Goal: Find specific page/section: Find specific page/section

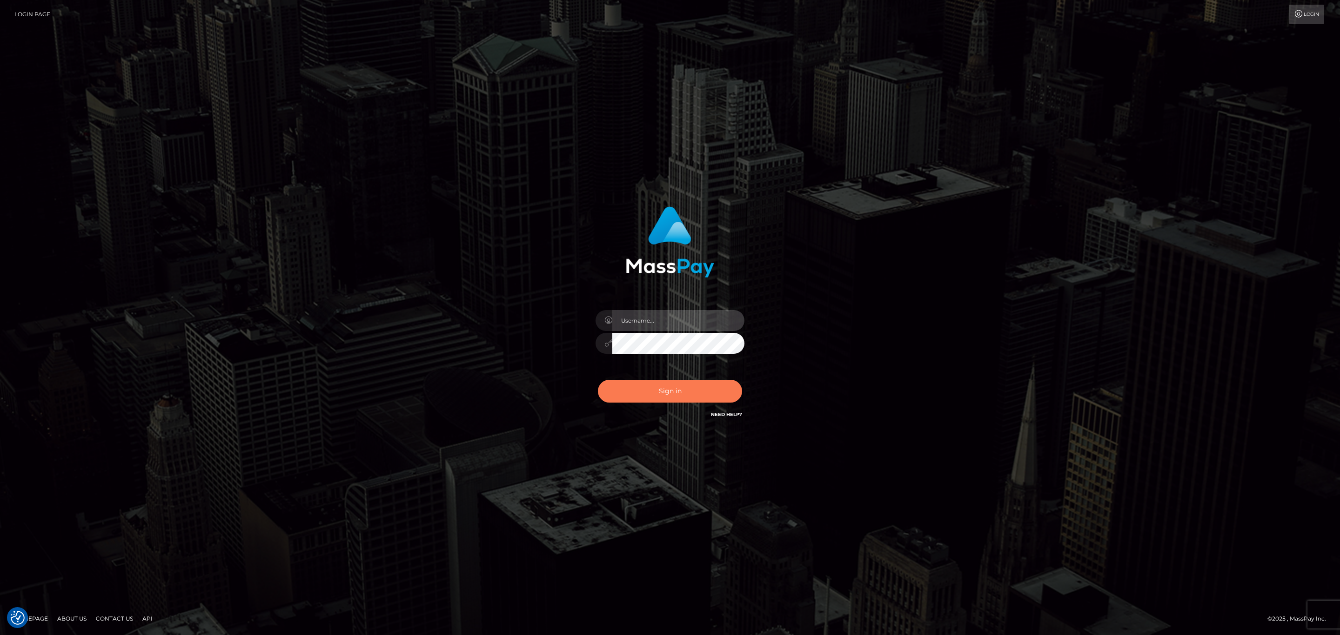
type input "MaryJoy"
click at [662, 387] on button "Sign in" at bounding box center [670, 391] width 144 height 23
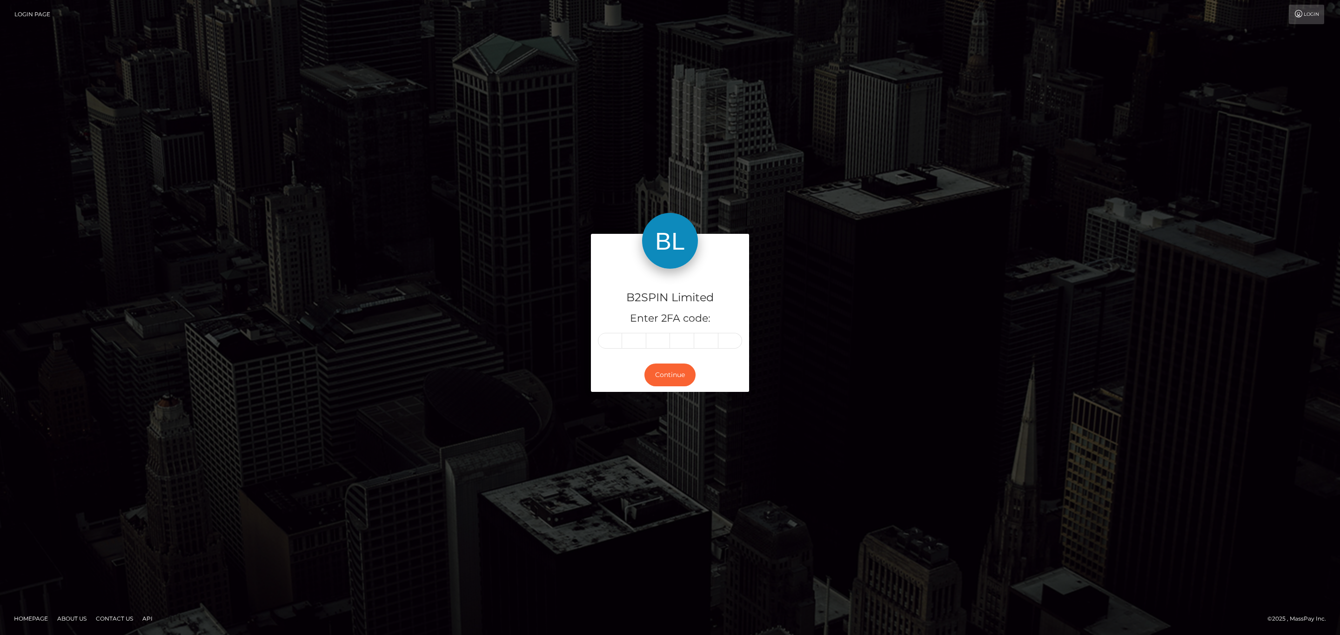
click at [598, 341] on div at bounding box center [670, 341] width 144 height 16
click at [614, 342] on input "text" at bounding box center [610, 341] width 24 height 16
type input "0"
type input "5"
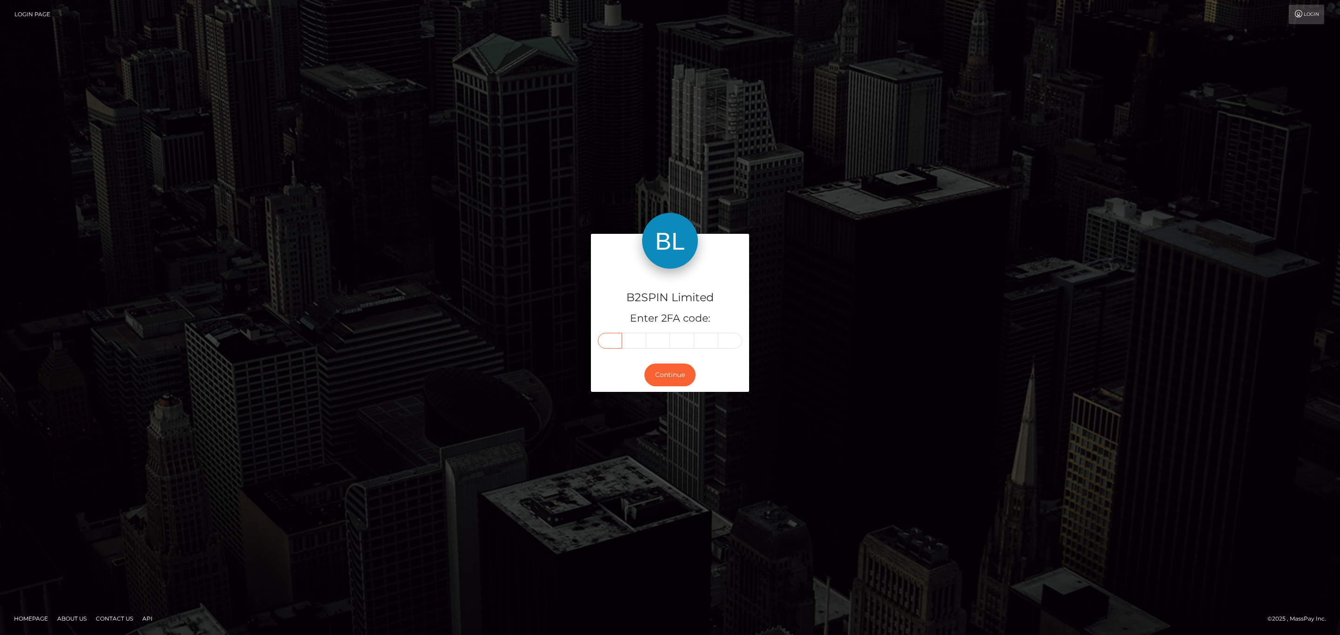
type input "0"
type input "5"
type input "0"
type input "8"
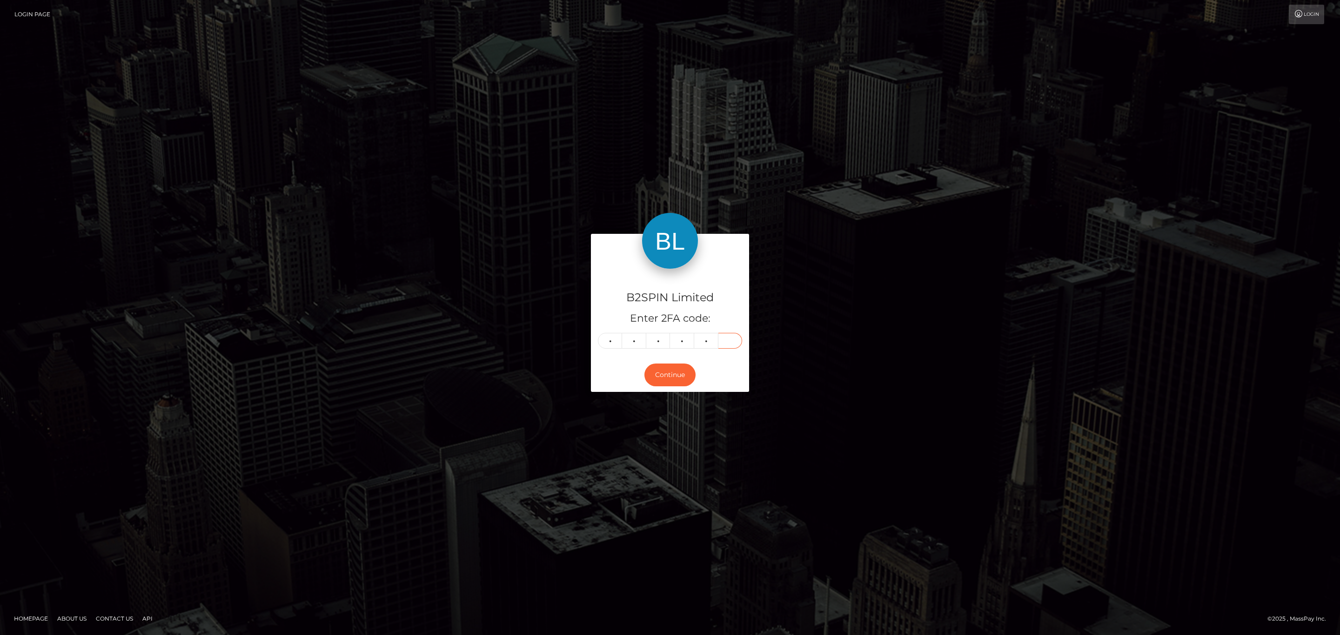
type input "5"
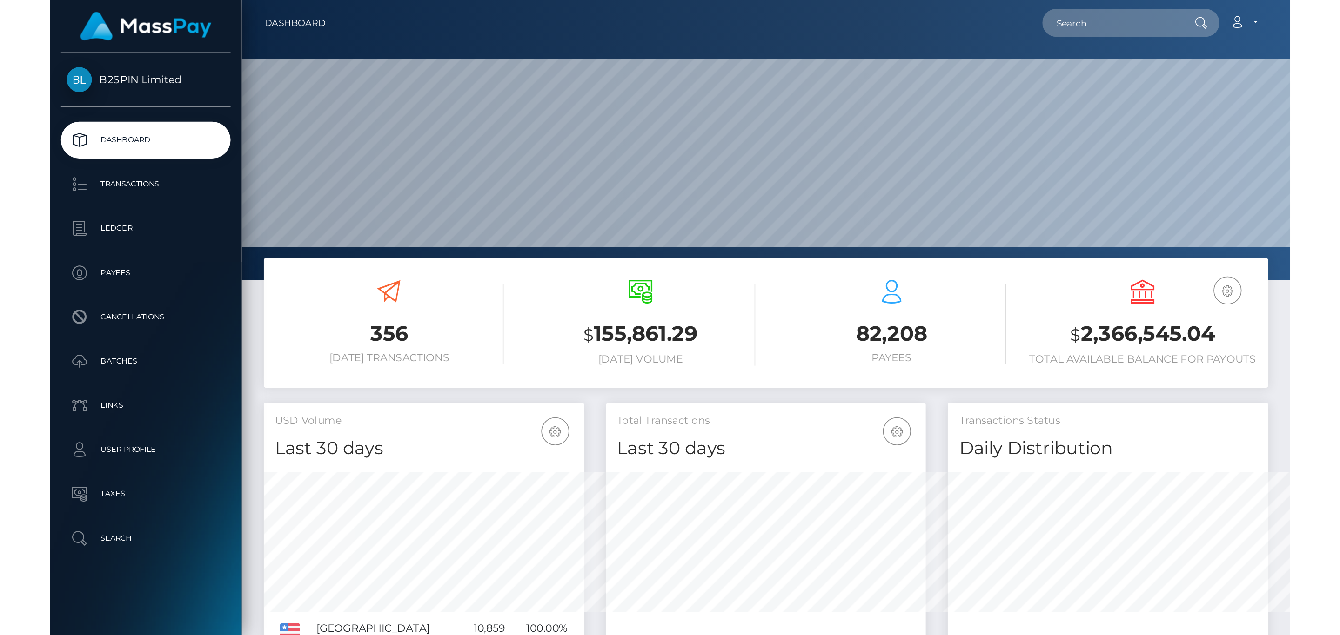
scroll to position [464943, 464907]
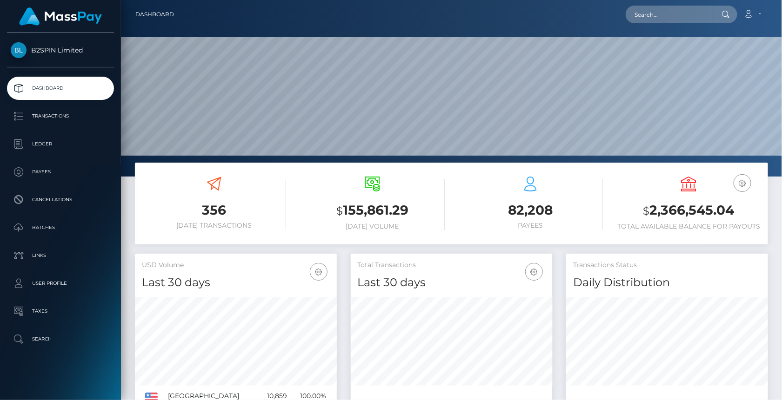
click at [86, 374] on div "B2SPIN Limited Dashboard Transactions Ledger Payees Cancellations Batches" at bounding box center [60, 216] width 121 height 366
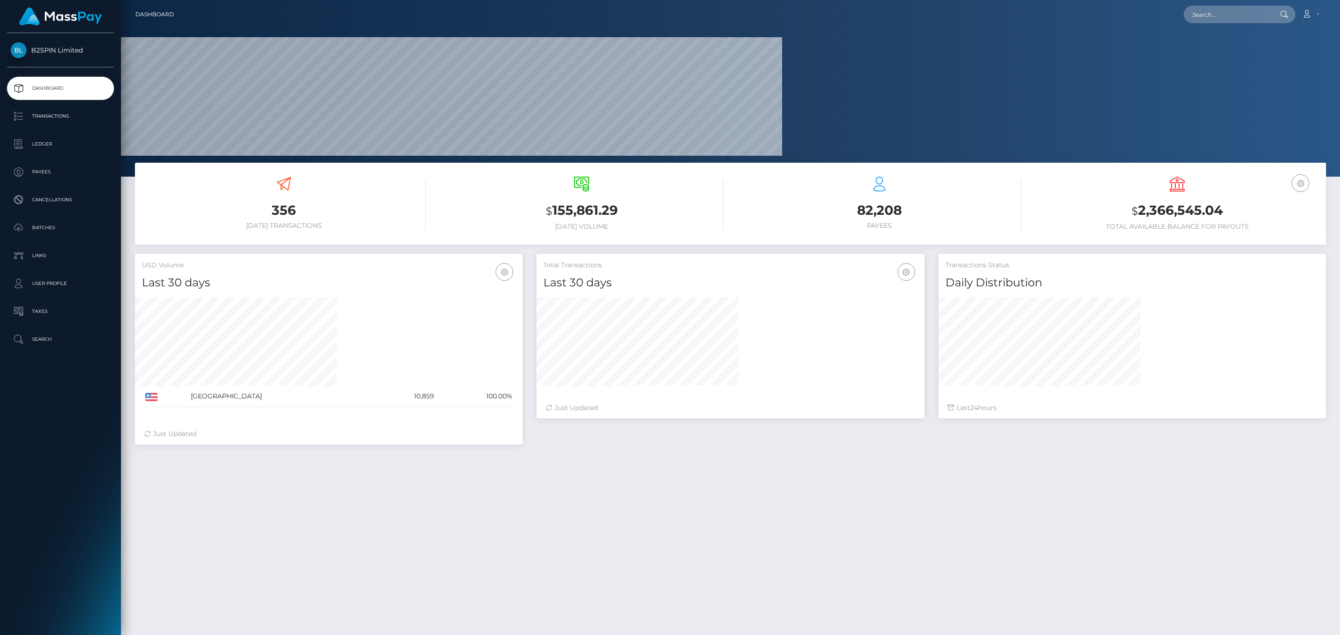
scroll to position [165, 387]
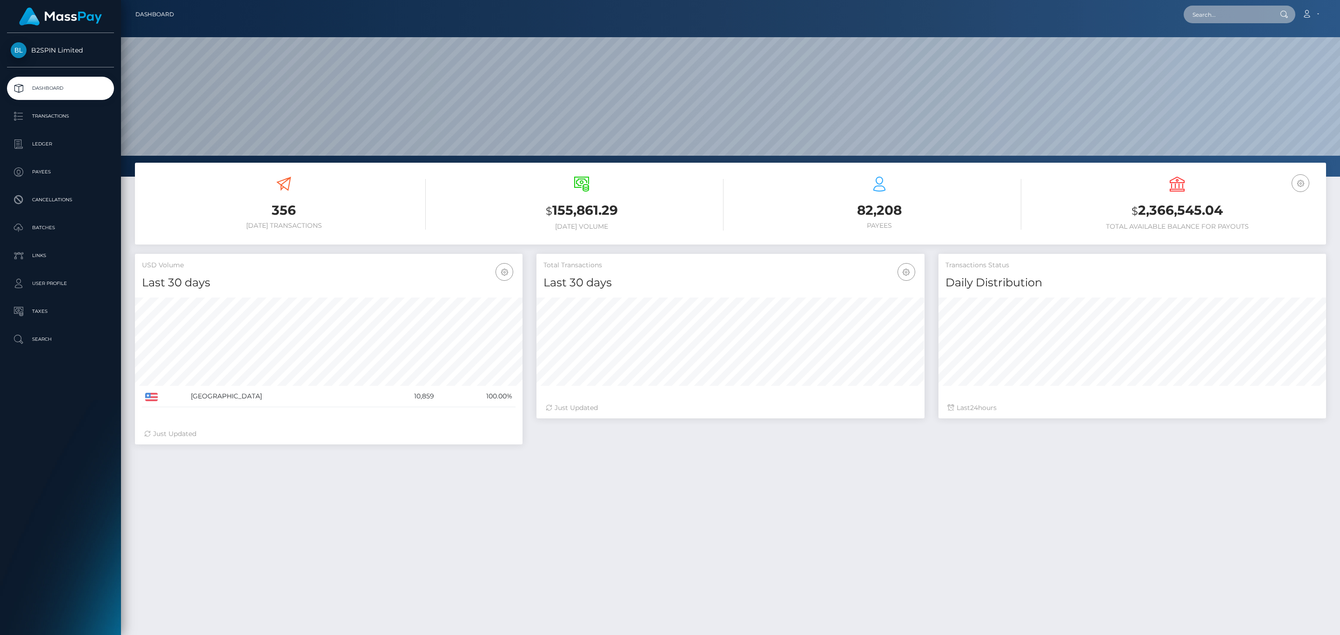
click at [1212, 15] on input "text" at bounding box center [1226, 15] width 87 height 18
paste input "a01e53cd-3283-4f92-b735-8eb9052b65d1"
click at [1249, 16] on input "a01e53cd-3283-4f92-b735-8eb9052b65d1" at bounding box center [1226, 15] width 87 height 18
paste input "2150985543"
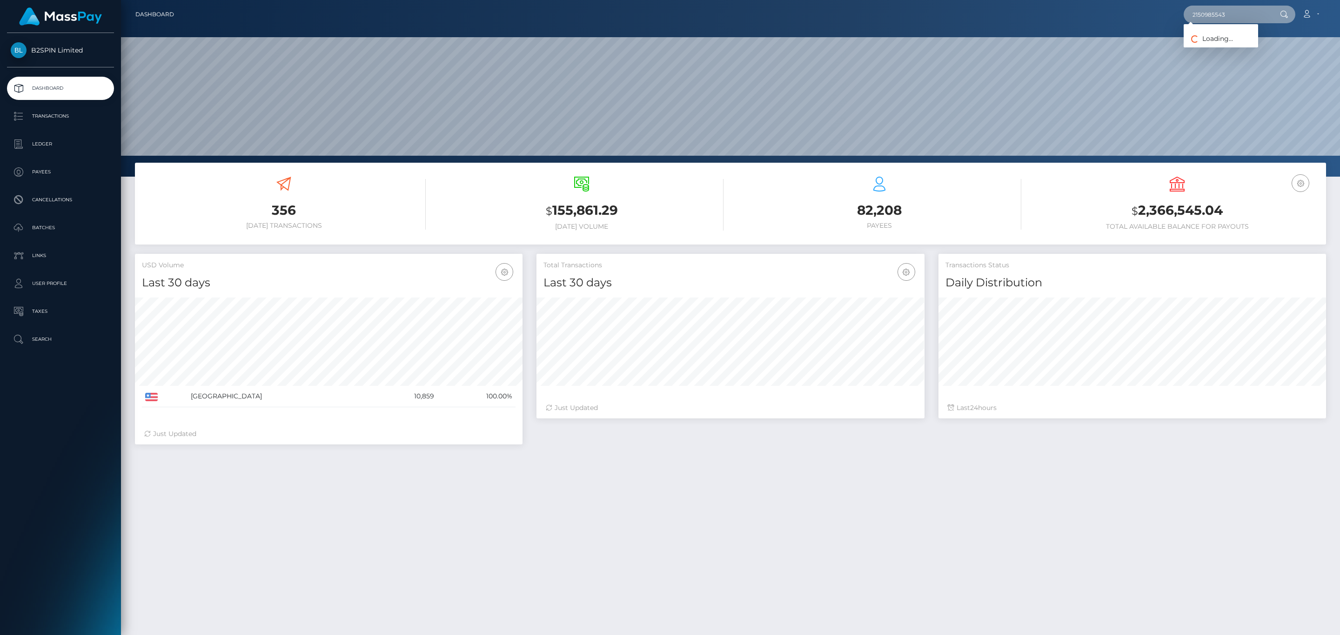
type input "2150985543"
click at [1229, 42] on link "ORLANDO VARGAS" at bounding box center [1220, 48] width 74 height 17
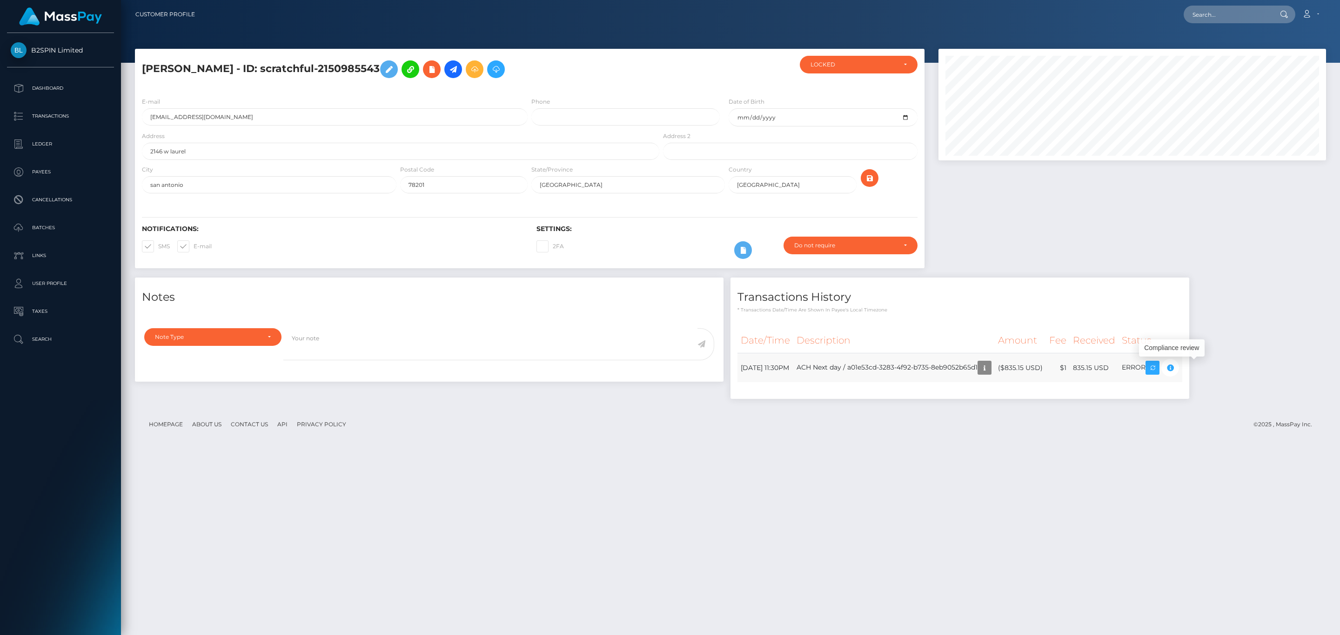
scroll to position [112, 387]
click at [933, 371] on td "ACH Next day / a01e53cd-3283-4f92-b735-8eb9052b65d1" at bounding box center [893, 367] width 201 height 29
click at [932, 371] on td "ACH Next day / a01e53cd-3283-4f92-b735-8eb9052b65d1" at bounding box center [893, 367] width 201 height 29
click at [881, 373] on td "ACH Next day / a01e53cd-3283-4f92-b735-8eb9052b65d1" at bounding box center [893, 367] width 201 height 29
drag, startPoint x: 879, startPoint y: 371, endPoint x: 1004, endPoint y: 366, distance: 124.8
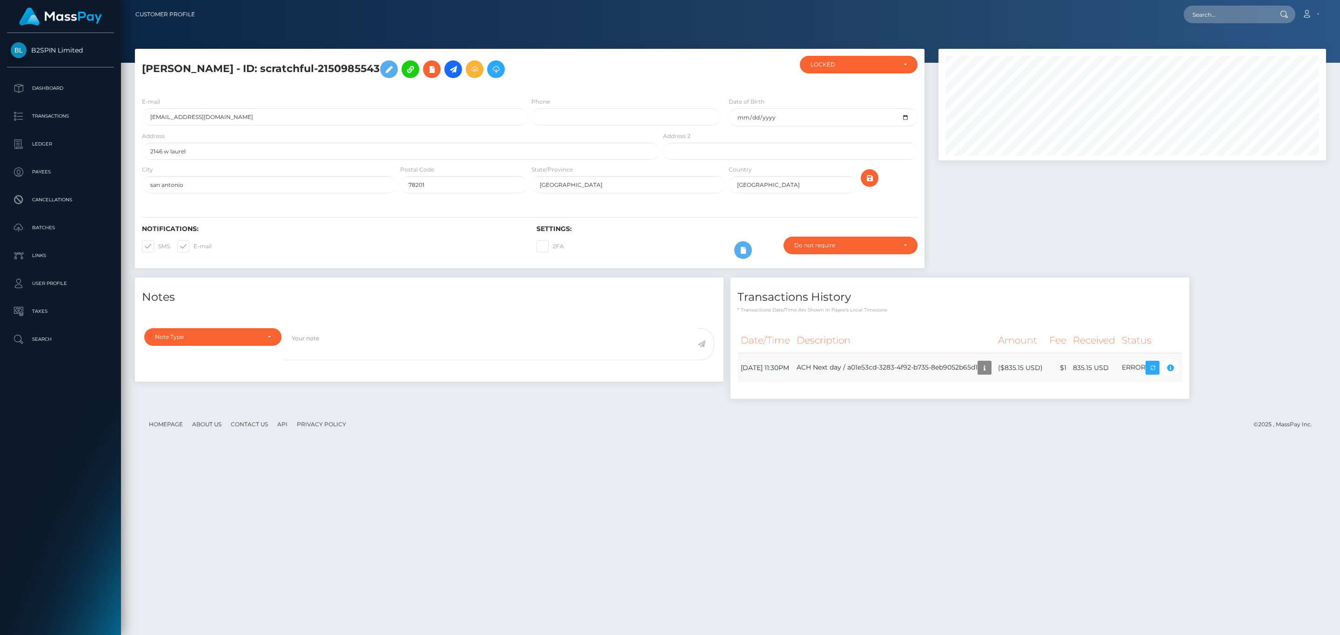
click at [994, 366] on td "ACH Next day / a01e53cd-3283-4f92-b735-8eb9052b65d1" at bounding box center [893, 367] width 201 height 29
copy td "a01e53cd-3283-4f92-b735-8eb9052b65d1"
click at [1247, 485] on div "ORLANDO VARGAS - ID: scratchful-2150985543 LOCKED LOCKED" at bounding box center [730, 338] width 1219 height 578
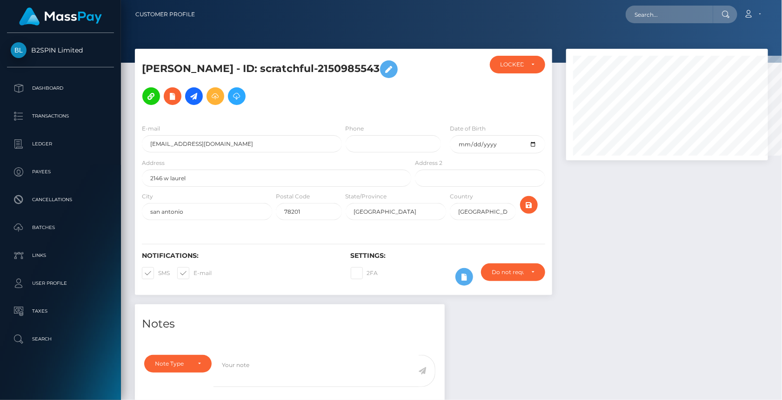
scroll to position [464996, 464907]
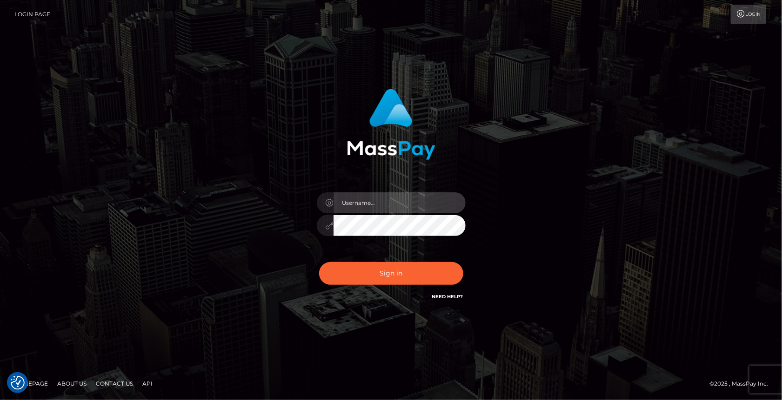
type input "MaryJoy"
click at [268, 326] on div "MaryJoy Sign in" at bounding box center [391, 200] width 782 height 376
